Goal: Information Seeking & Learning: Learn about a topic

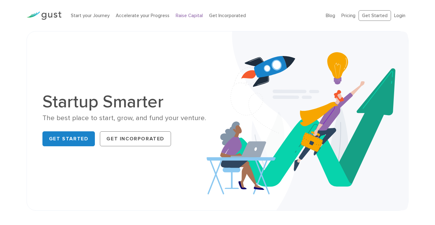
click at [188, 17] on link "Raise Capital" at bounding box center [189, 16] width 27 height 6
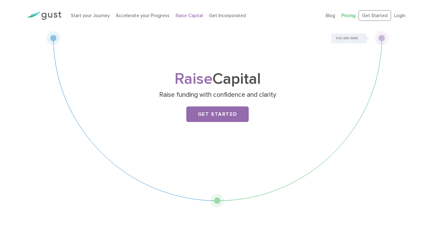
click at [349, 17] on link "Pricing" at bounding box center [348, 16] width 14 height 6
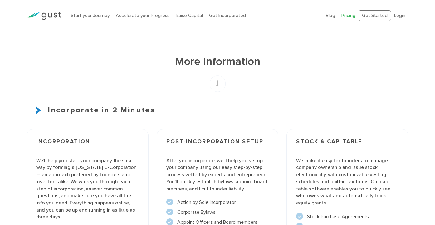
scroll to position [208, 0]
